Goal: Task Accomplishment & Management: Manage account settings

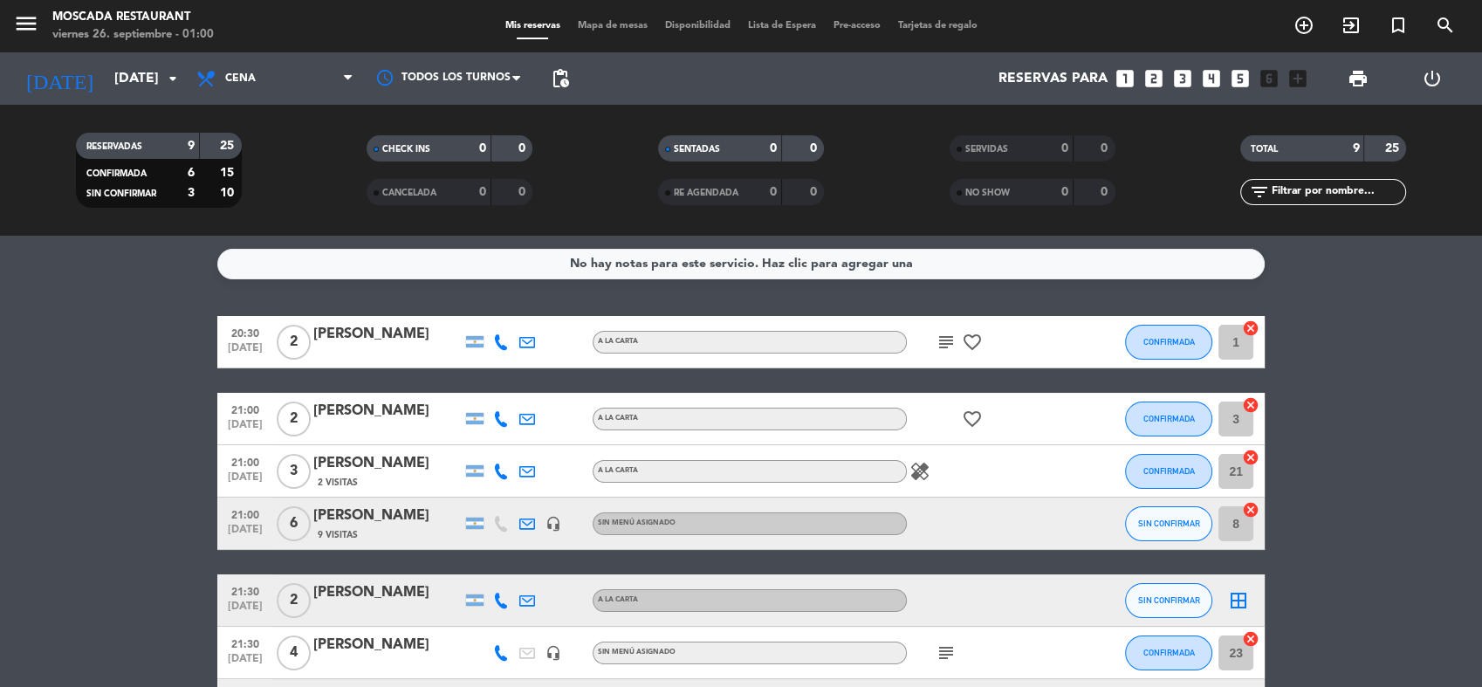
scroll to position [285, 0]
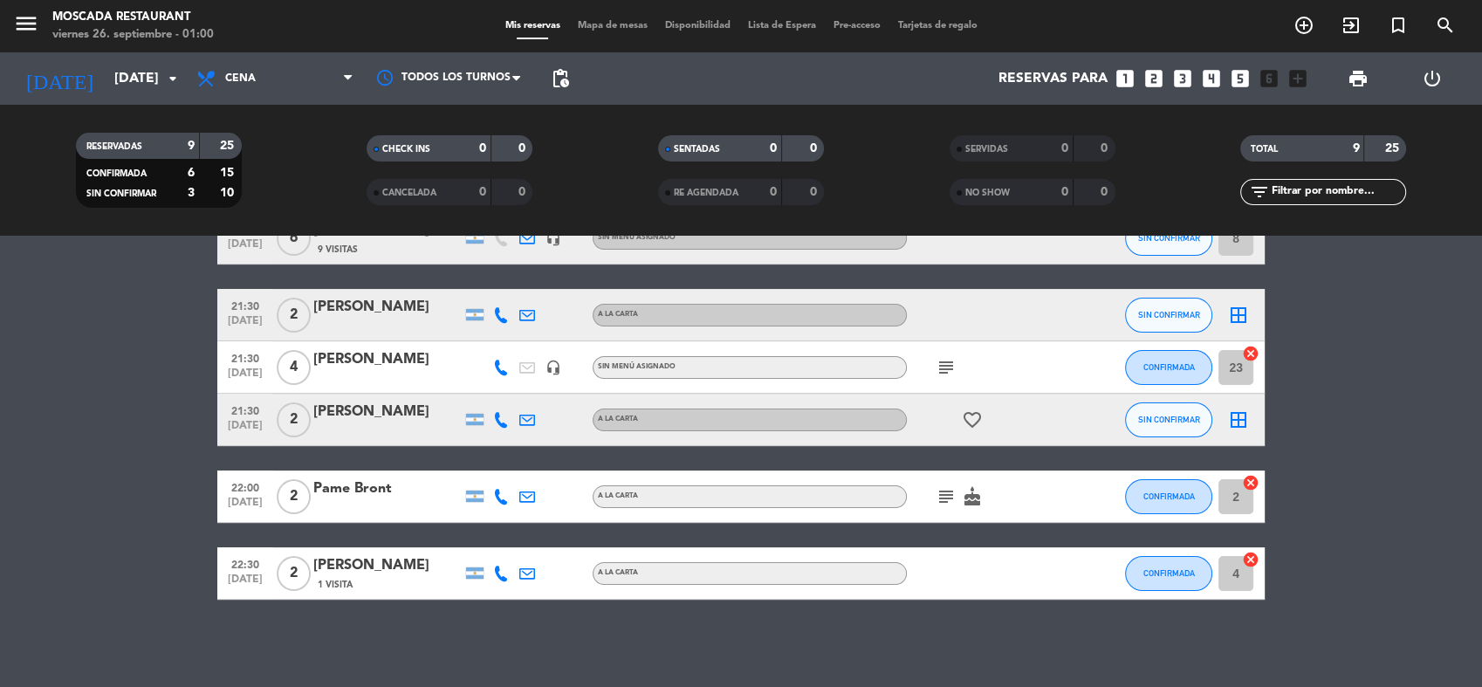
click at [1254, 311] on div "border_all" at bounding box center [1239, 315] width 52 height 52
click at [1242, 313] on icon "border_all" at bounding box center [1238, 315] width 21 height 21
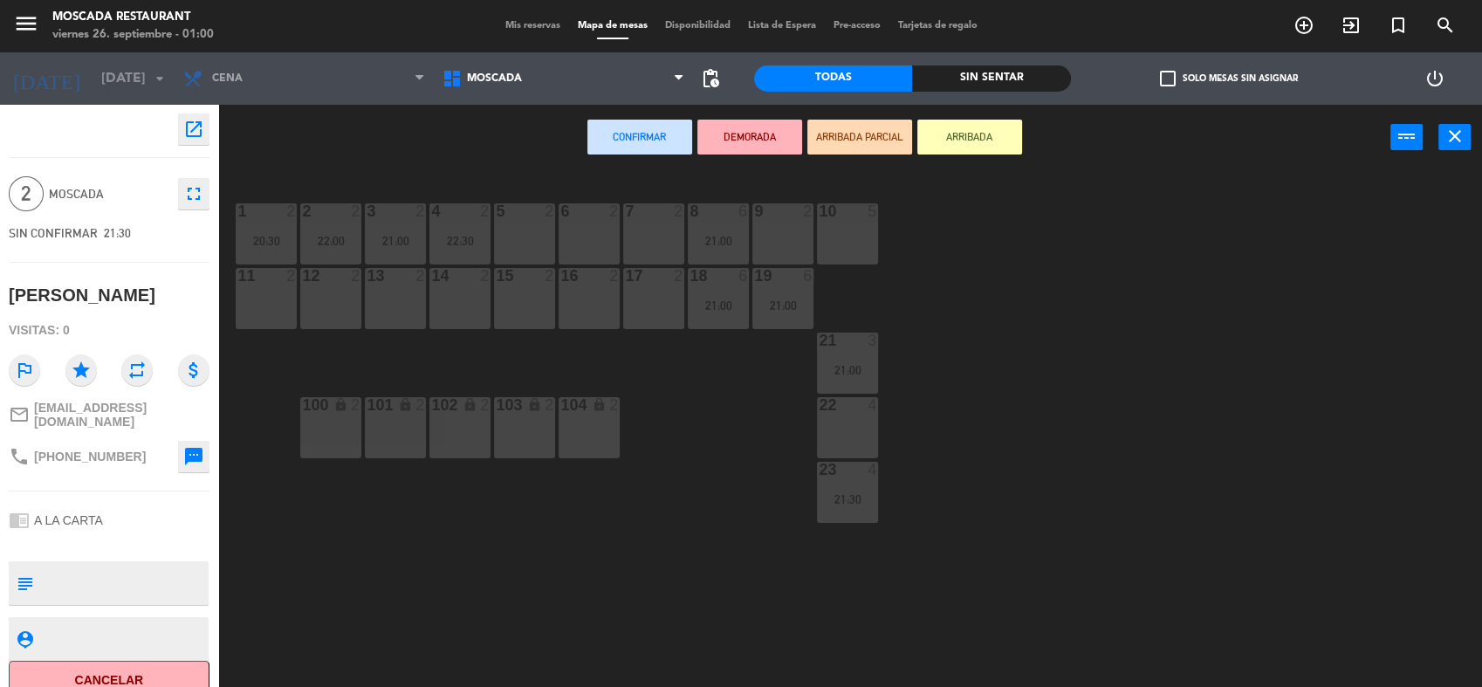
click at [781, 230] on div "9 2" at bounding box center [783, 233] width 61 height 61
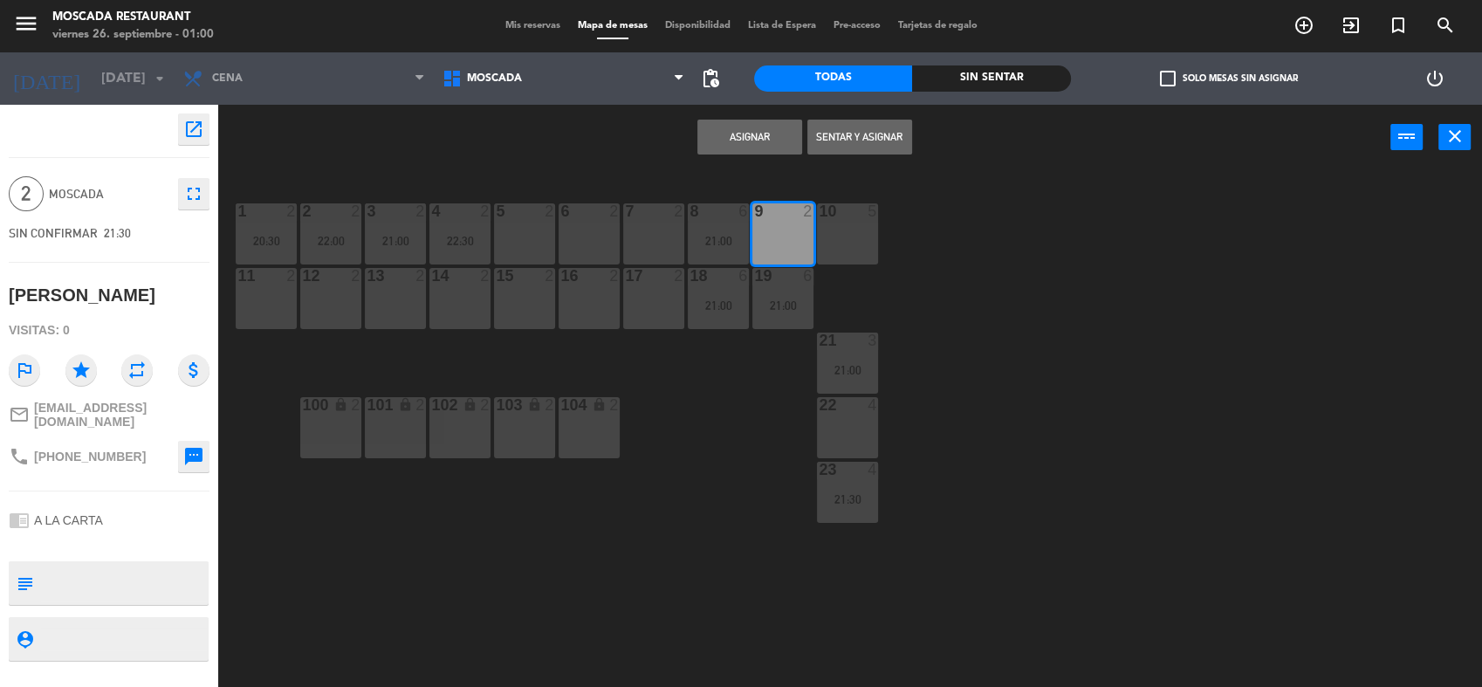
click at [730, 147] on button "Asignar" at bounding box center [750, 137] width 105 height 35
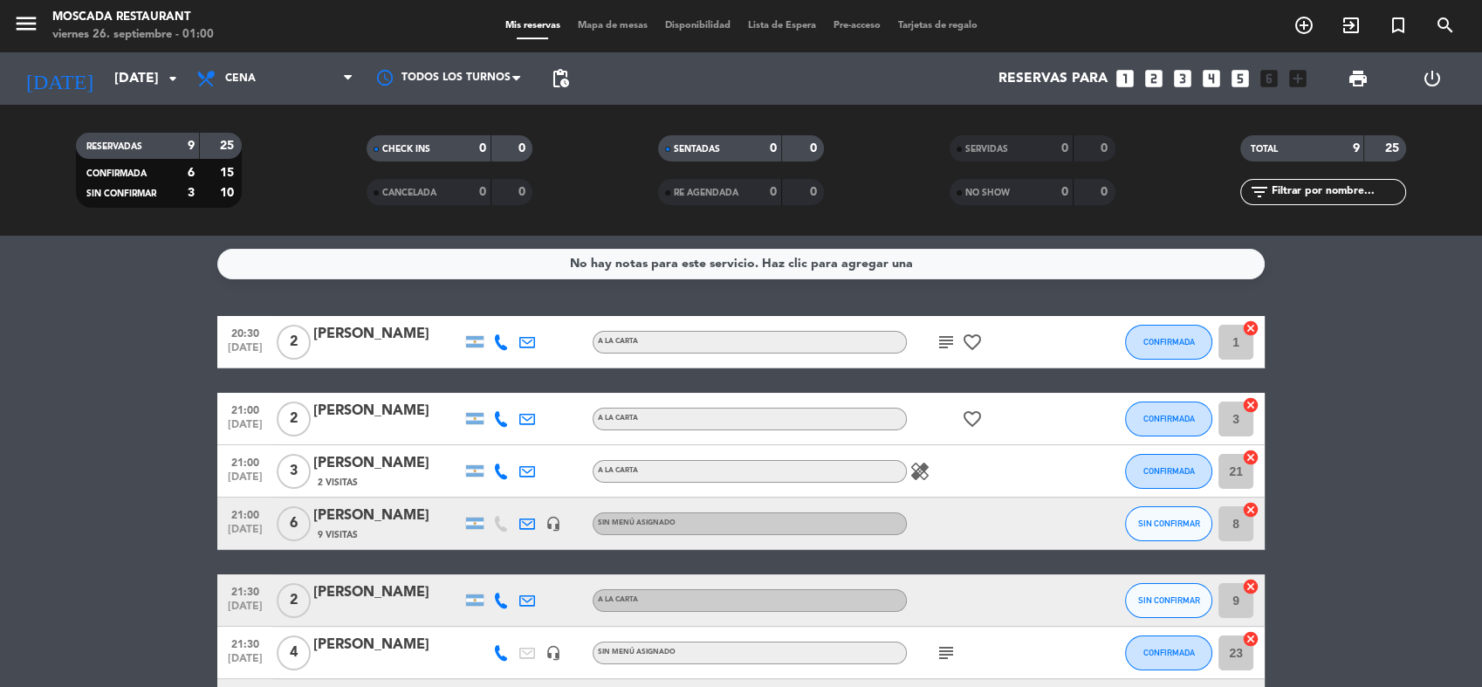
click at [569, 23] on span "Mapa de mesas" at bounding box center [612, 26] width 87 height 10
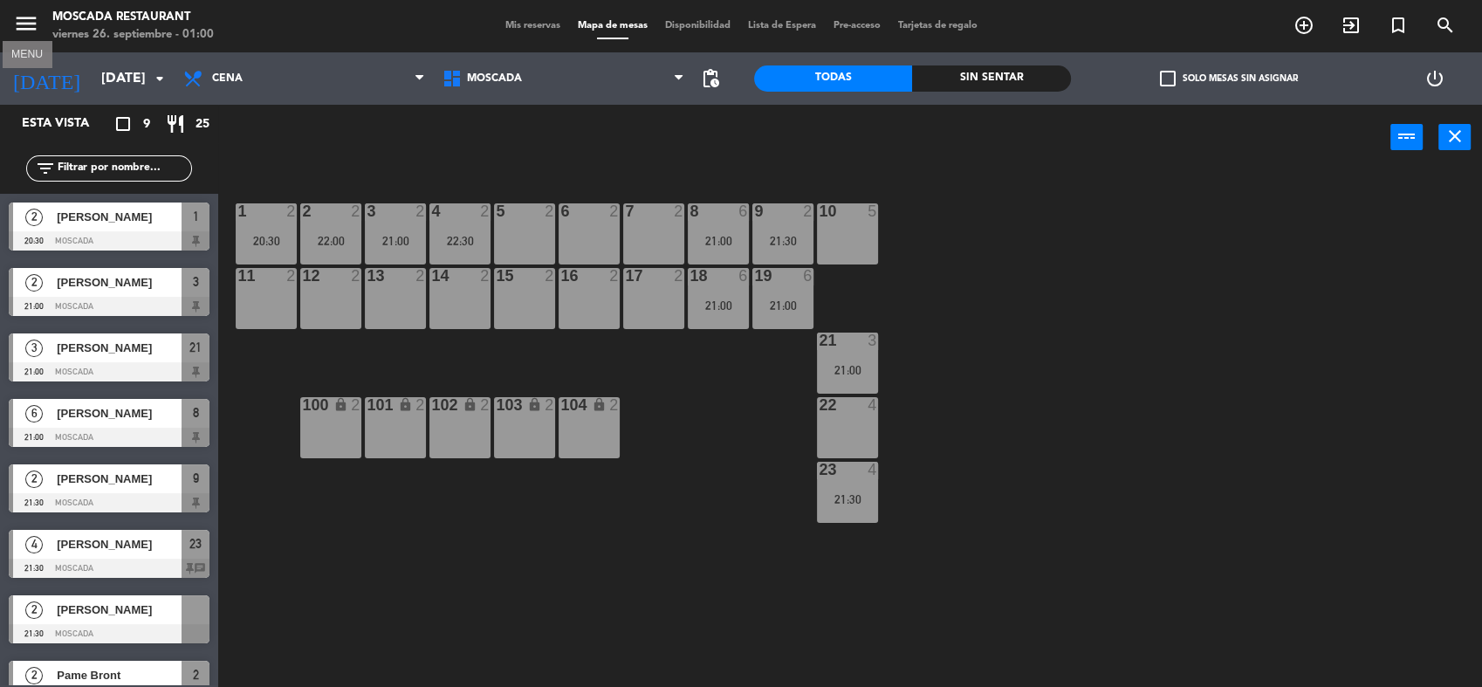
click at [18, 16] on icon "menu" at bounding box center [26, 23] width 26 height 26
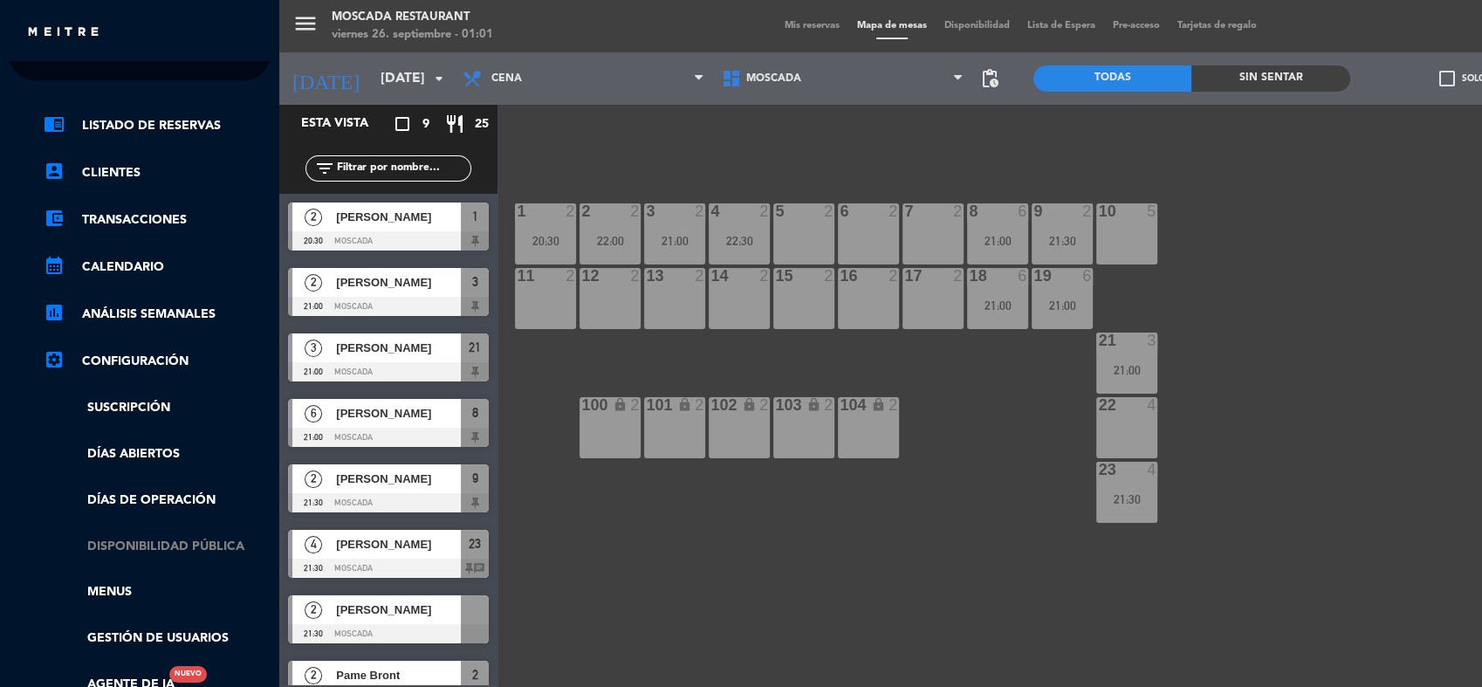
scroll to position [212, 0]
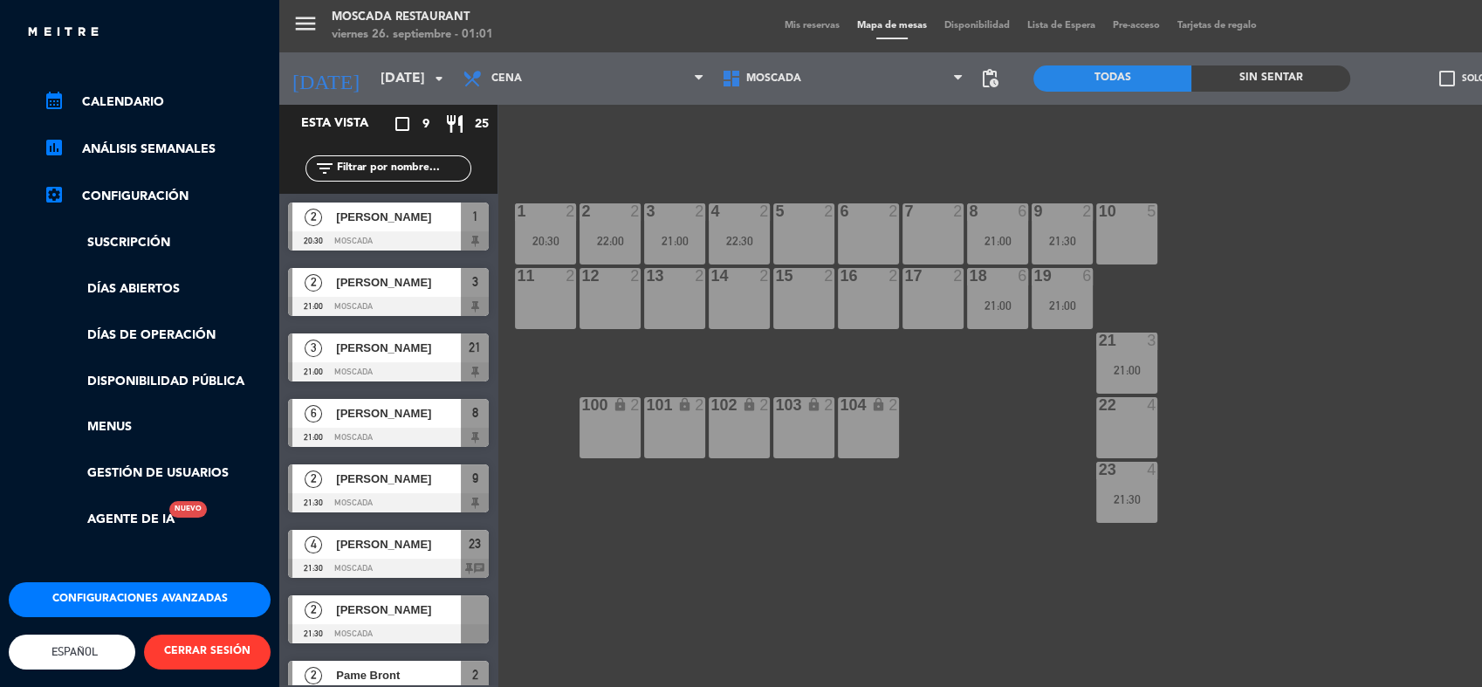
click at [153, 582] on button "Configuraciones avanzadas" at bounding box center [140, 599] width 262 height 35
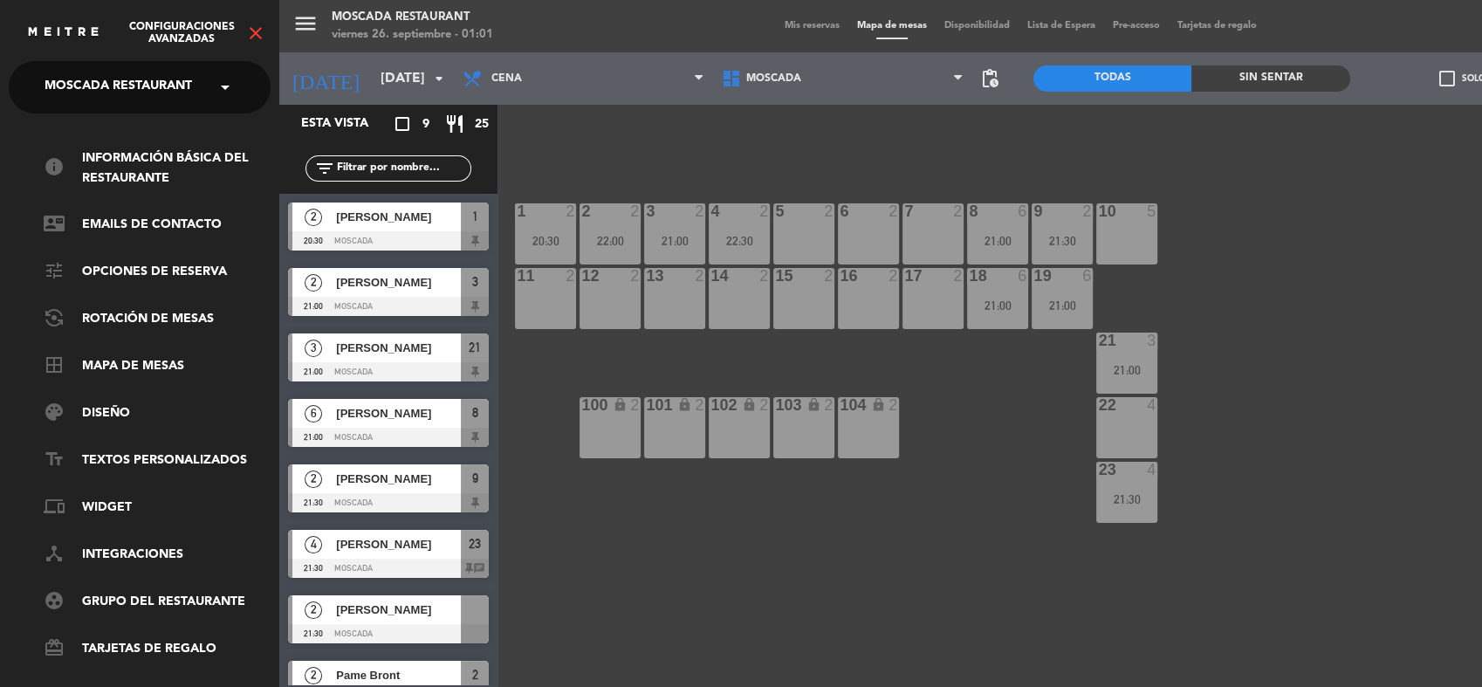
scroll to position [24, 0]
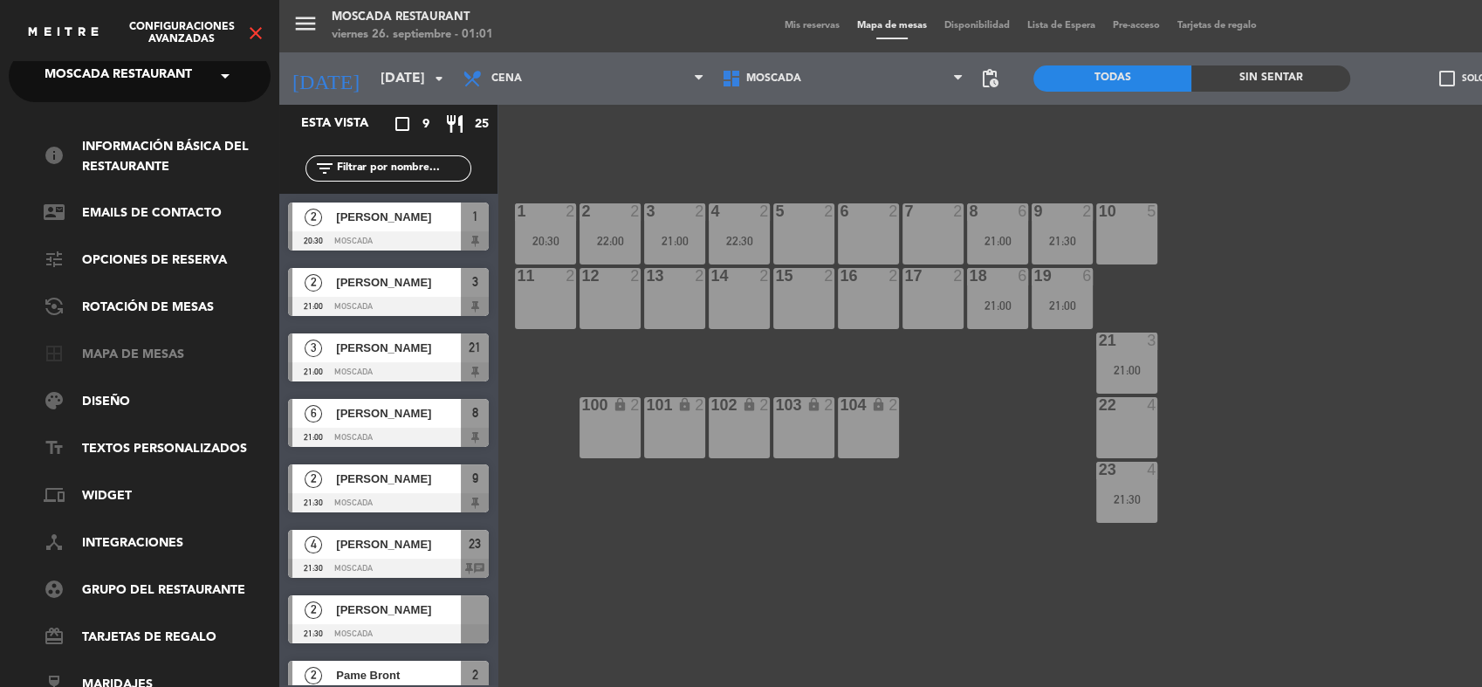
click at [155, 345] on link "border_all Mapa de mesas" at bounding box center [157, 355] width 227 height 21
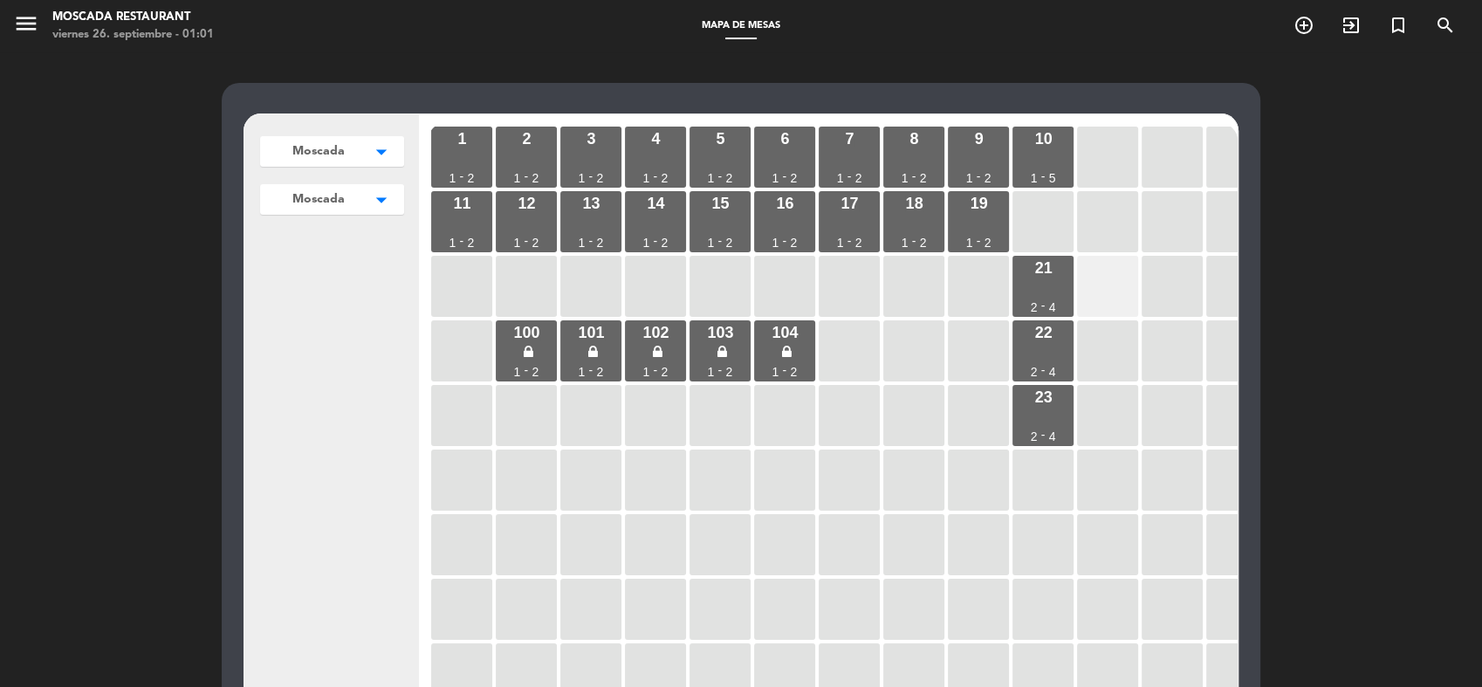
click at [1119, 285] on div at bounding box center [1107, 286] width 61 height 61
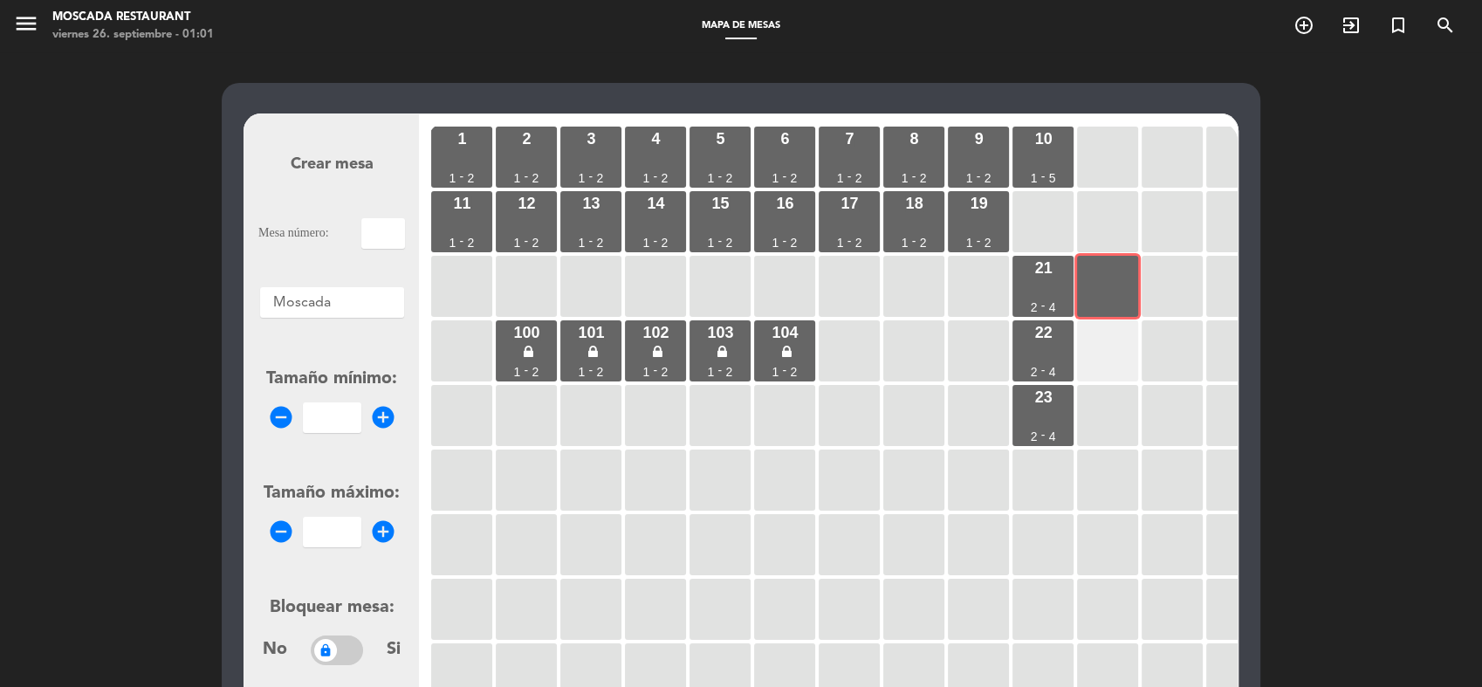
click at [1114, 336] on div at bounding box center [1107, 350] width 61 height 61
click at [1095, 296] on div at bounding box center [1107, 286] width 61 height 61
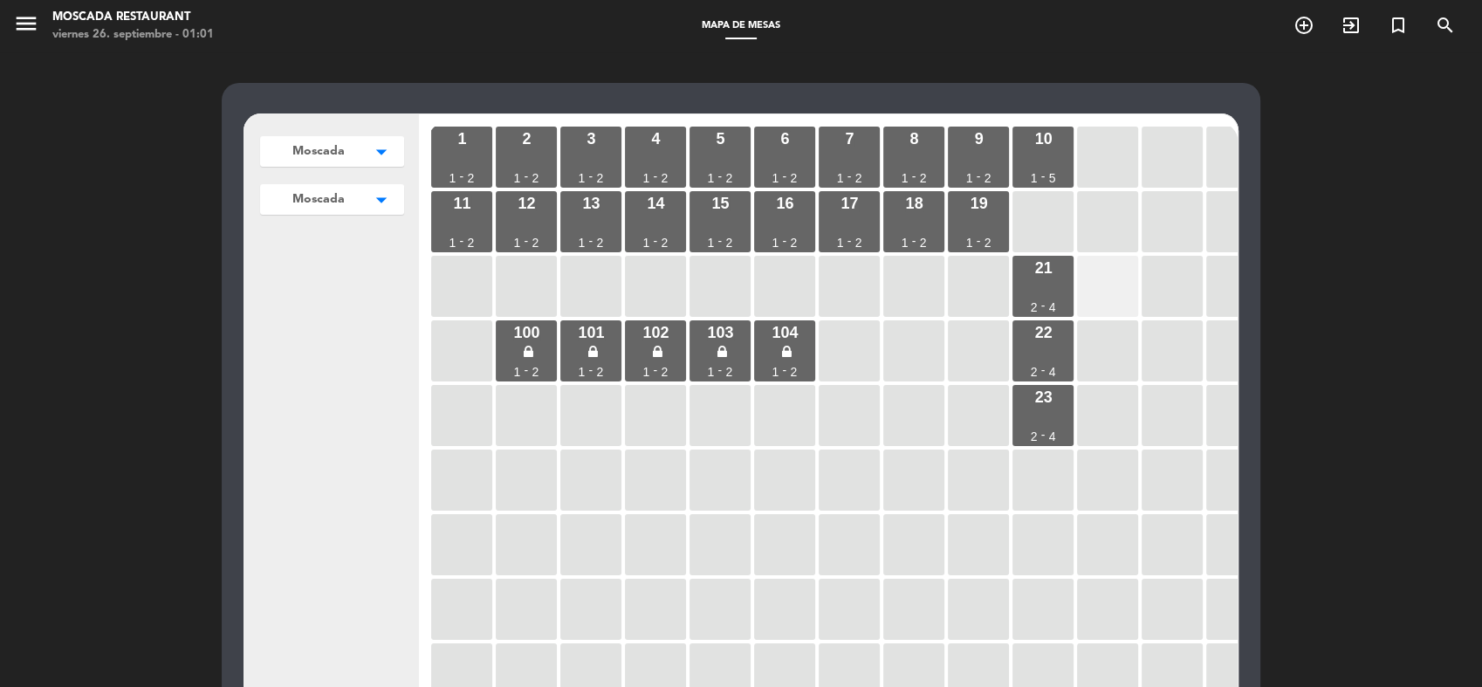
click at [1095, 296] on div at bounding box center [1107, 286] width 61 height 61
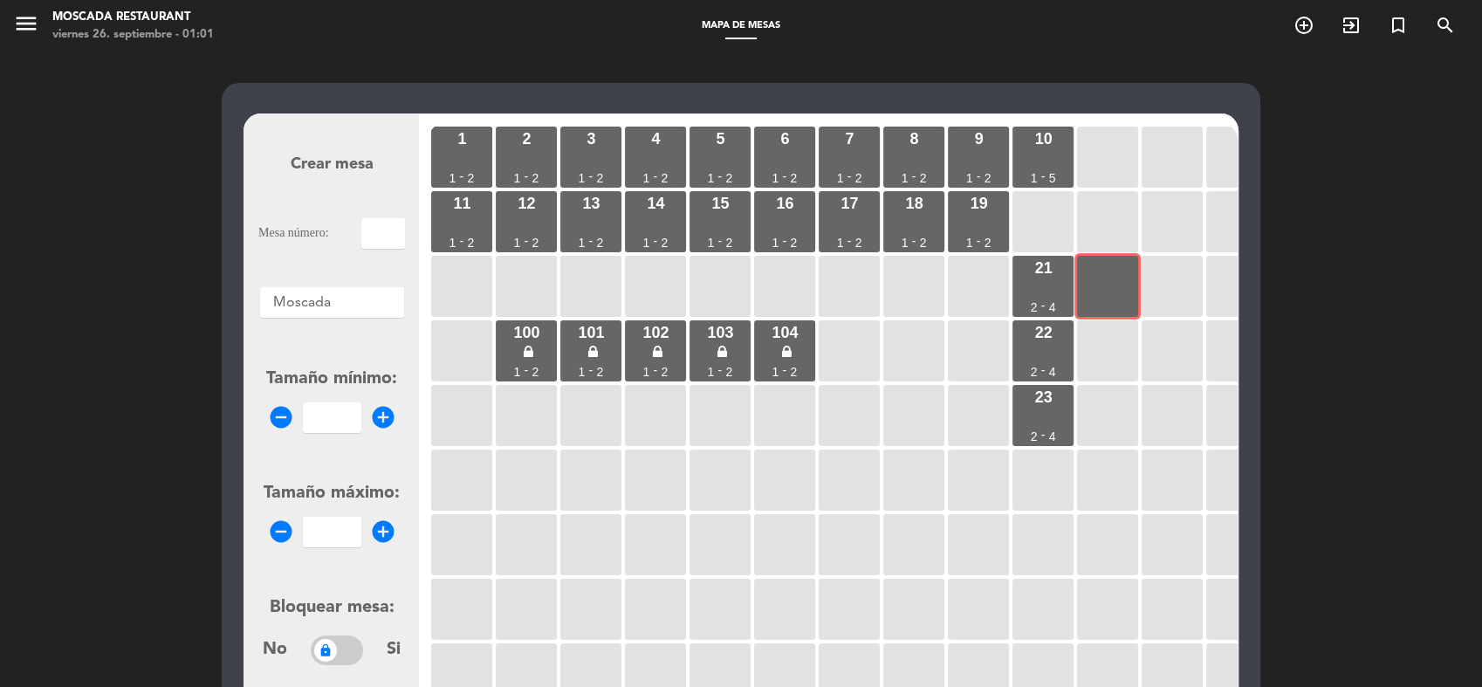
click at [385, 231] on input "text" at bounding box center [383, 233] width 44 height 31
click at [50, 12] on span "menu" at bounding box center [32, 26] width 39 height 41
click at [24, 17] on icon "menu" at bounding box center [26, 23] width 26 height 26
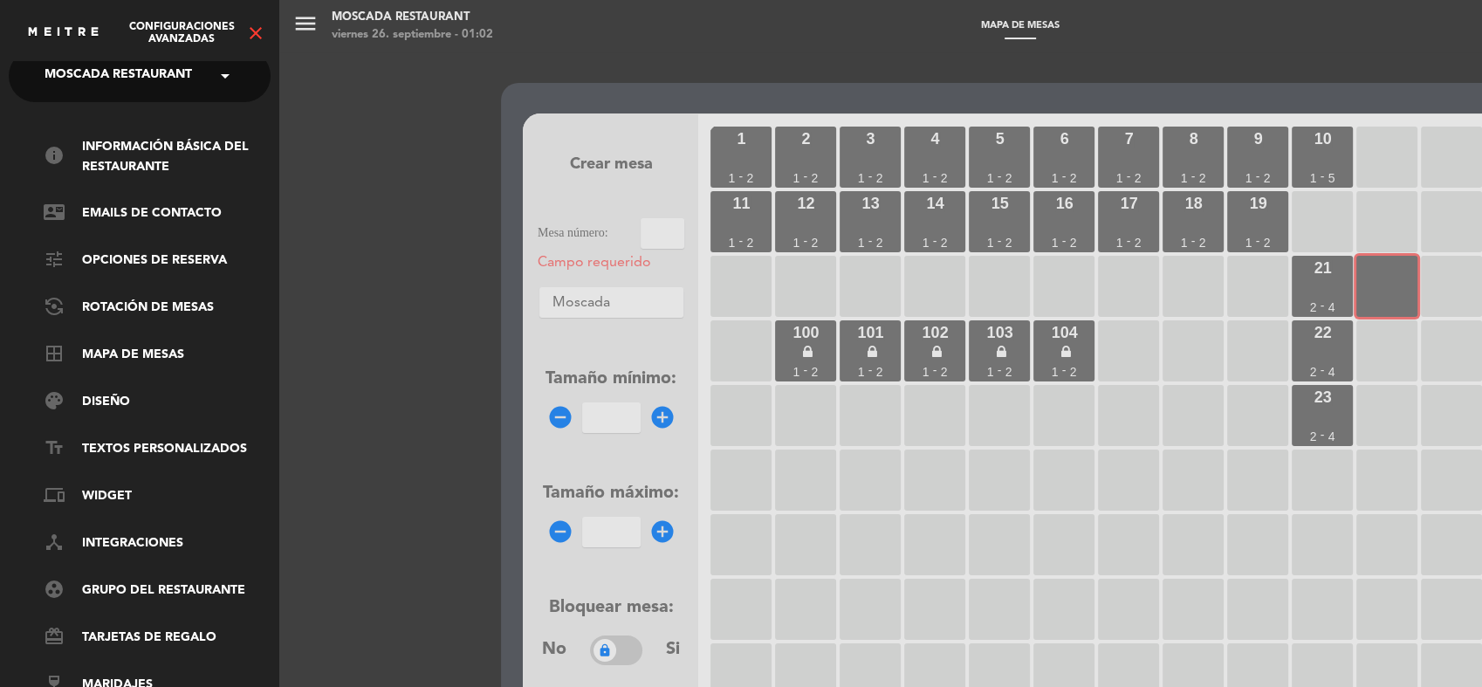
click at [252, 41] on icon "close" at bounding box center [255, 33] width 21 height 21
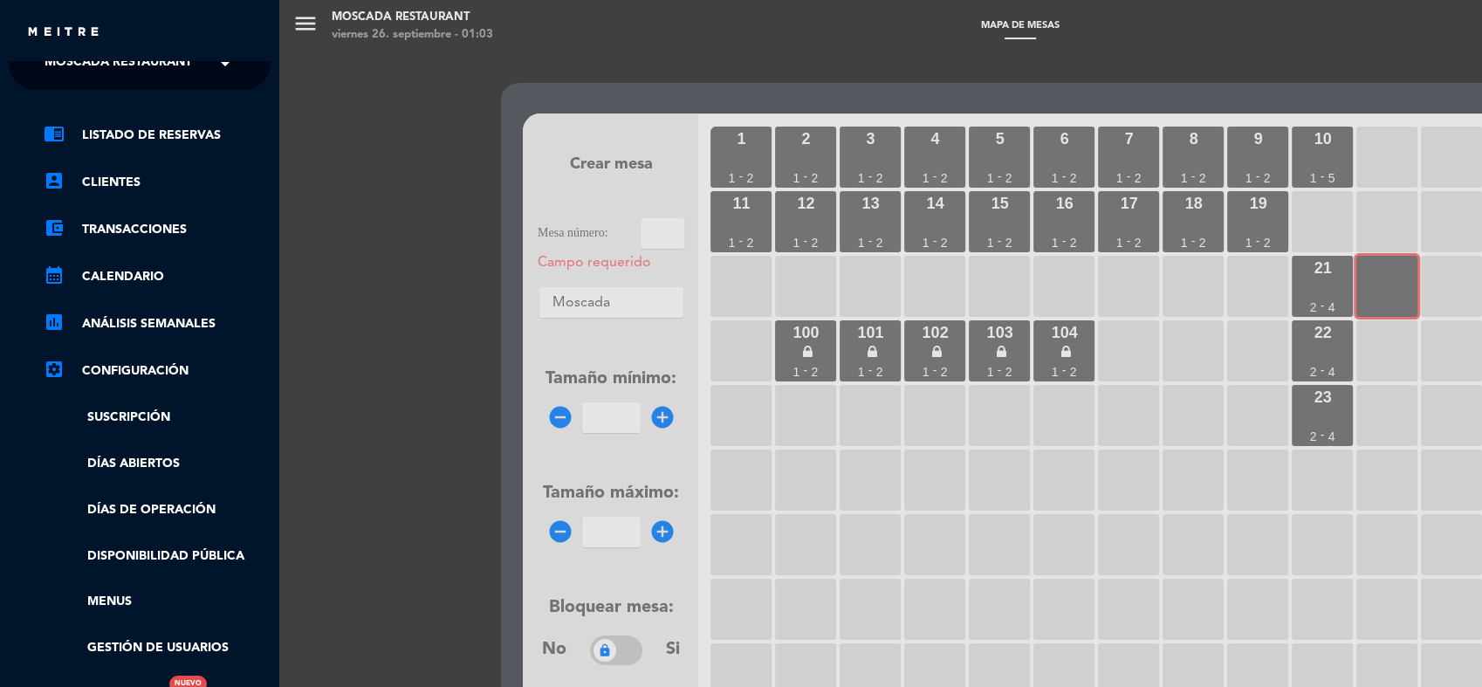
click at [174, 119] on div "chrome_reader_mode Listado de Reservas account_box Clientes account_balance_wal…" at bounding box center [140, 423] width 288 height 667
click at [161, 125] on link "chrome_reader_mode Listado de Reservas" at bounding box center [157, 135] width 227 height 21
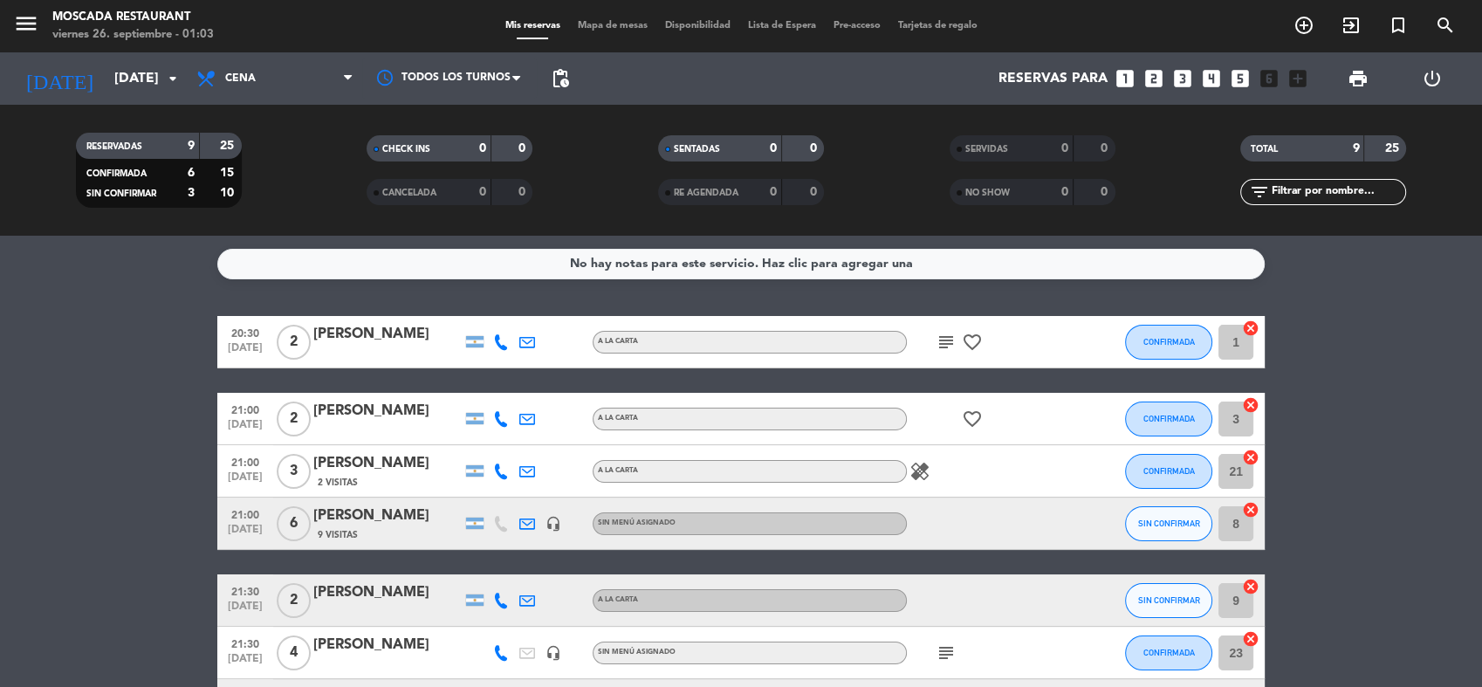
drag, startPoint x: 576, startPoint y: 35, endPoint x: 606, endPoint y: 24, distance: 31.5
click at [606, 24] on div "menu Moscada Restaurant viernes 26. septiembre - 01:03 Mis reservas Mapa de mes…" at bounding box center [741, 26] width 1482 height 52
click at [606, 24] on span "Mapa de mesas" at bounding box center [612, 26] width 87 height 10
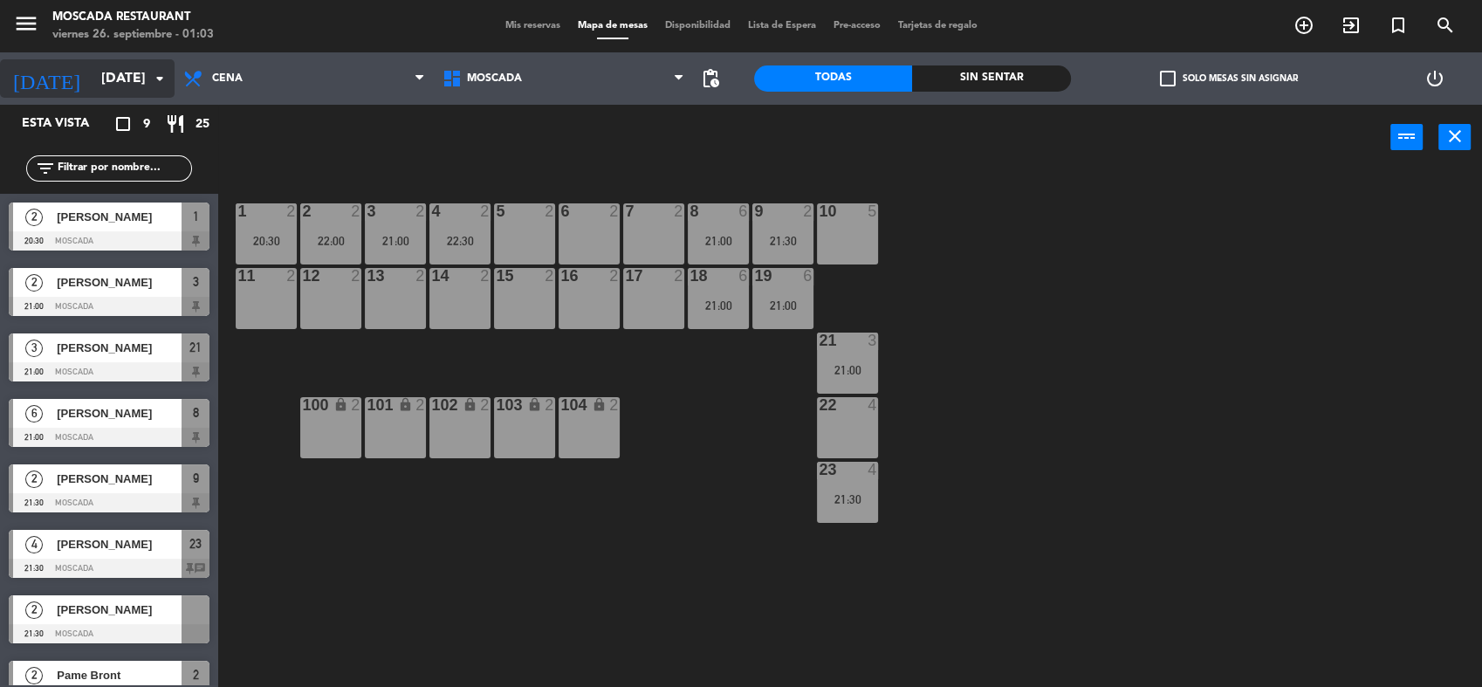
click at [119, 70] on input "[DATE]" at bounding box center [185, 79] width 184 height 34
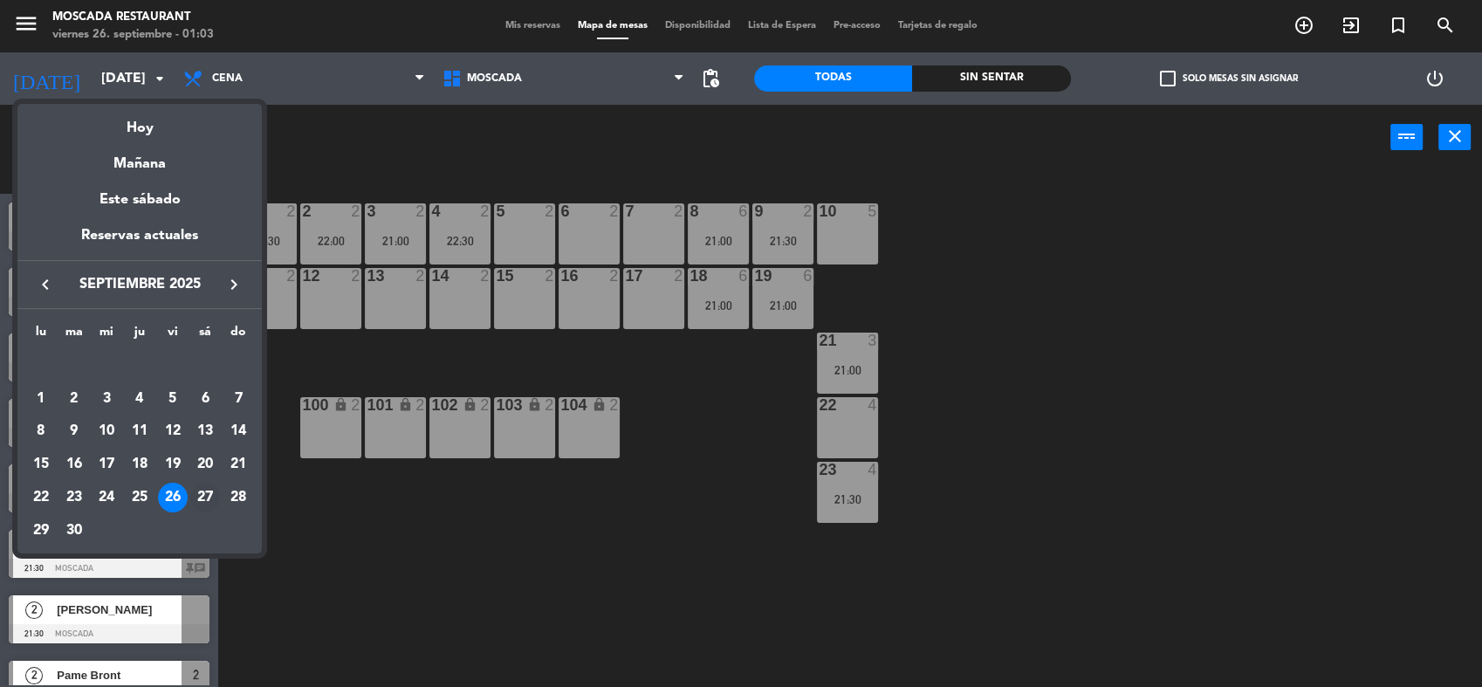
click at [210, 502] on div "27" at bounding box center [205, 498] width 30 height 30
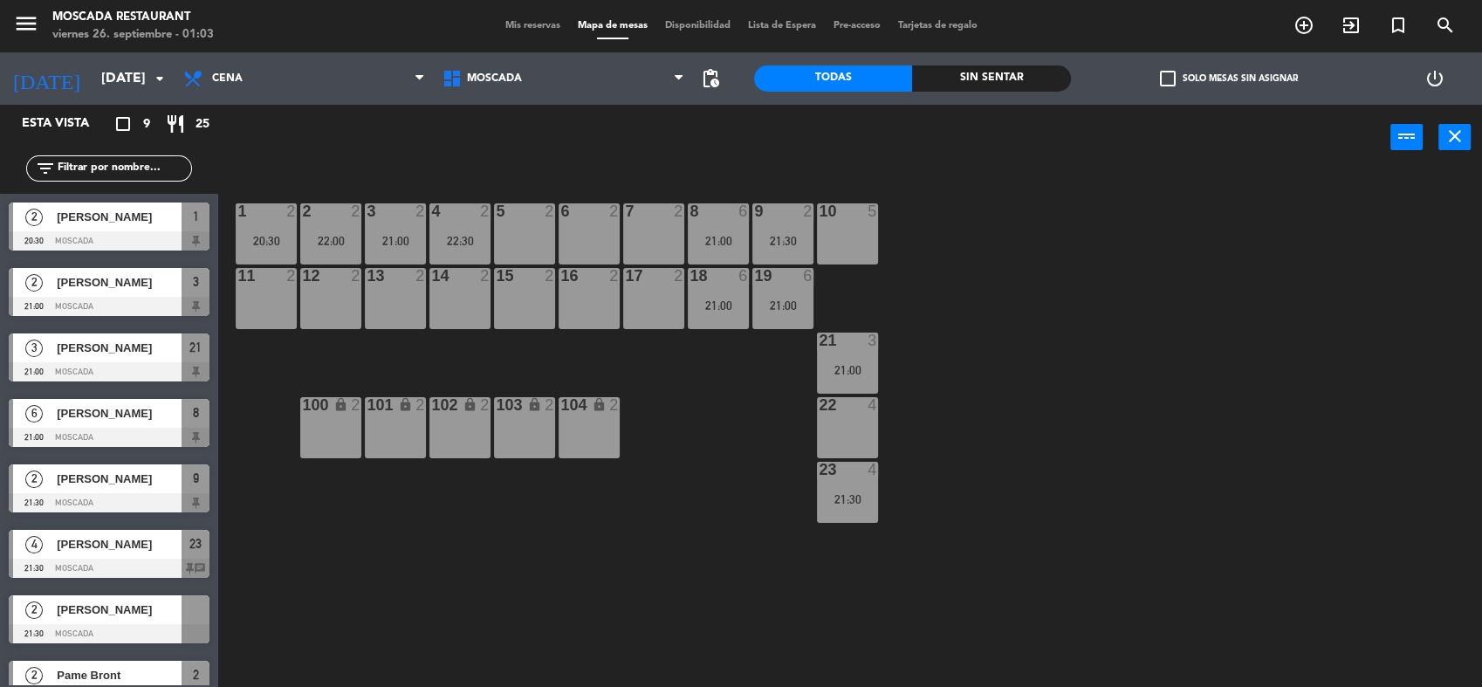
type input "[DATE]"
click at [524, 19] on div "Mis reservas Mapa de mesas Disponibilidad Lista de Espera Pre-acceso Tarjetas d…" at bounding box center [742, 26] width 490 height 16
click at [509, 26] on span "Mis reservas" at bounding box center [533, 26] width 72 height 10
